Goal: Task Accomplishment & Management: Use online tool/utility

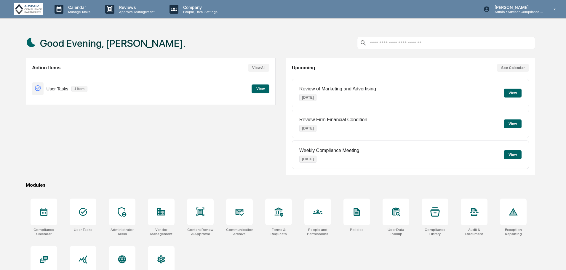
click at [105, 88] on div "User Tasks 1 item View" at bounding box center [150, 89] width 237 height 20
click at [259, 86] on button "View" at bounding box center [260, 88] width 18 height 9
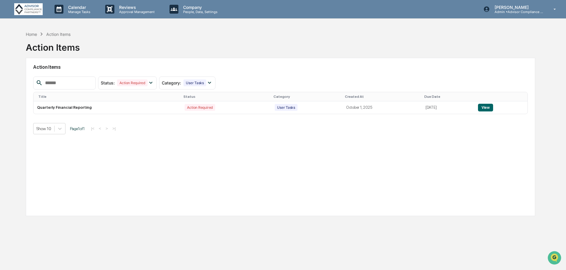
click at [486, 107] on button "View" at bounding box center [485, 108] width 15 height 8
